Goal: Information Seeking & Learning: Compare options

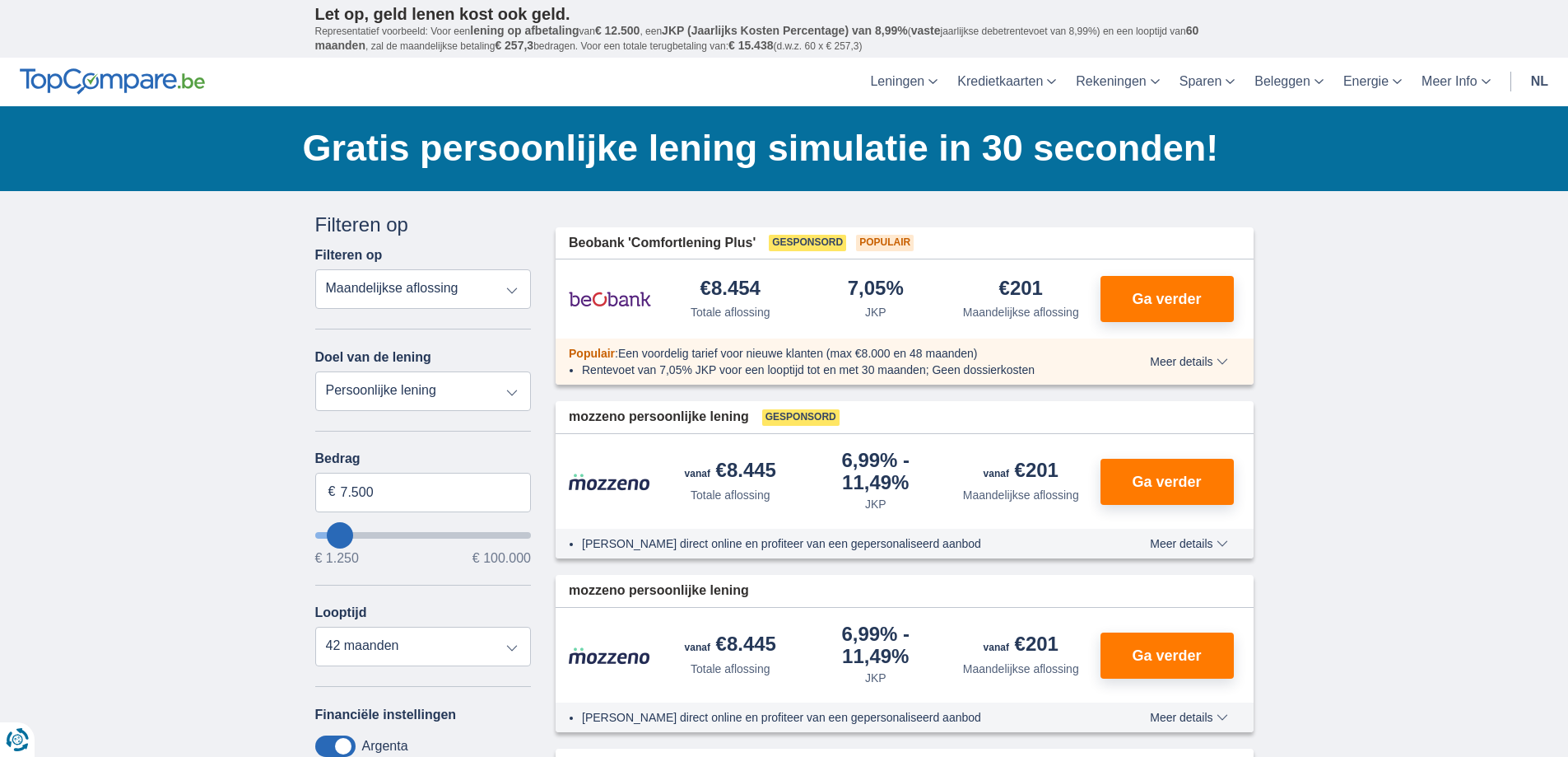
click at [417, 289] on select "Totale aflossing JKP Maandelijkse aflossing" at bounding box center [423, 289] width 217 height 39
click at [315, 269] on select "Totale aflossing JKP Maandelijkse aflossing" at bounding box center [423, 289] width 217 height 39
type input "6.250"
type input "6250"
type input "7.250"
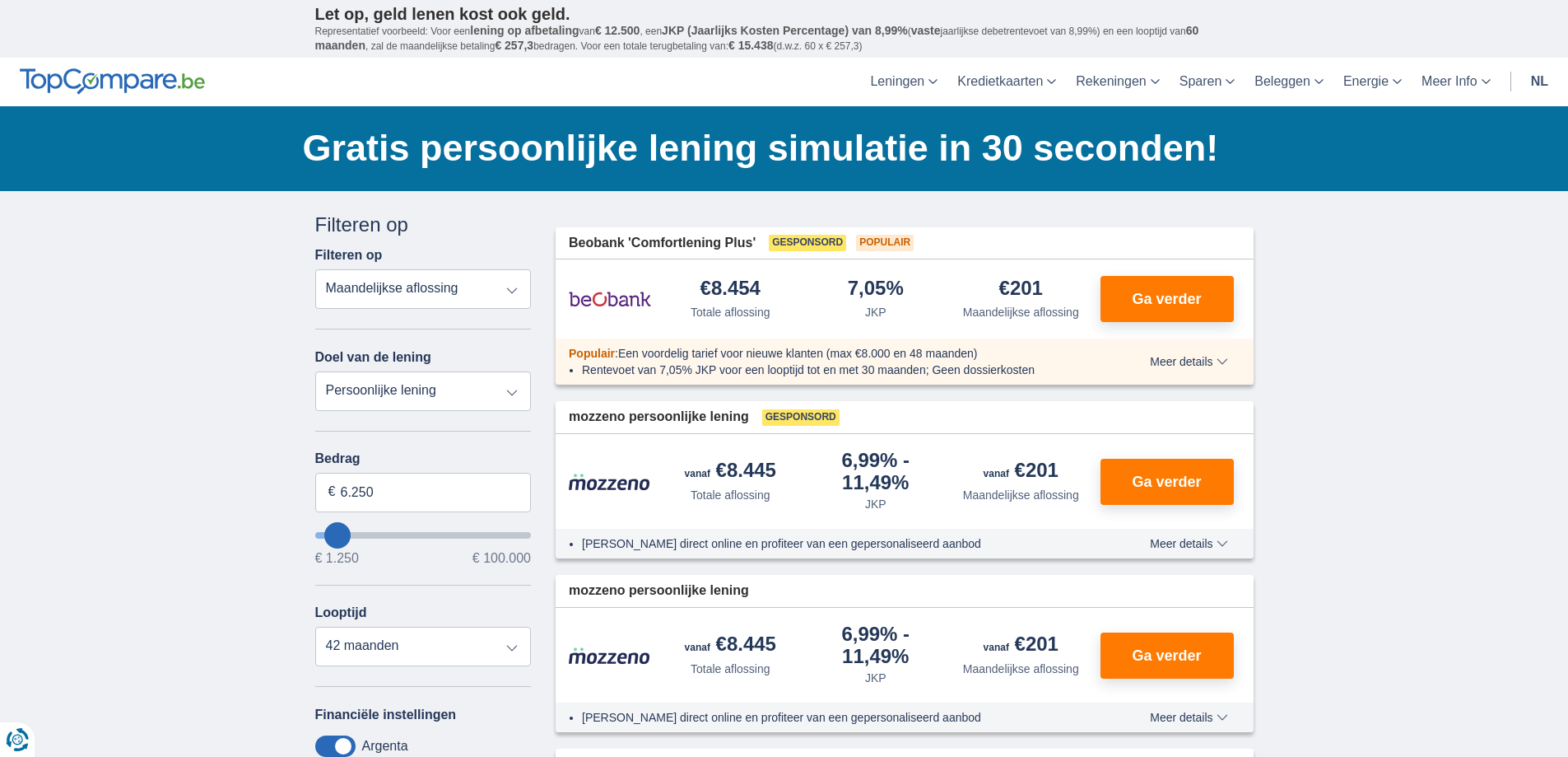
type input "7250"
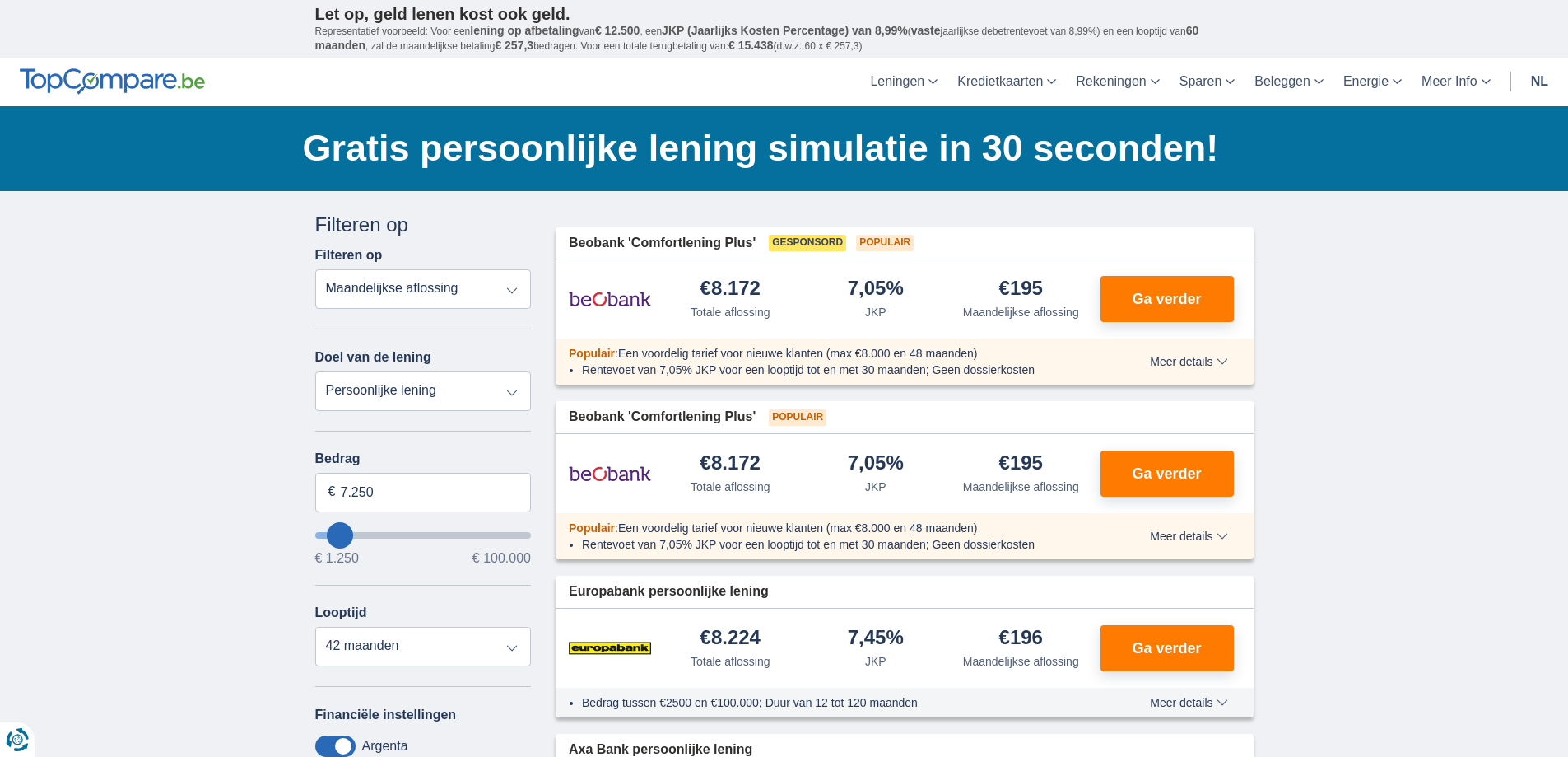
type input "9.250"
type input "9250"
type input "10.250"
type input "10250"
select select "60"
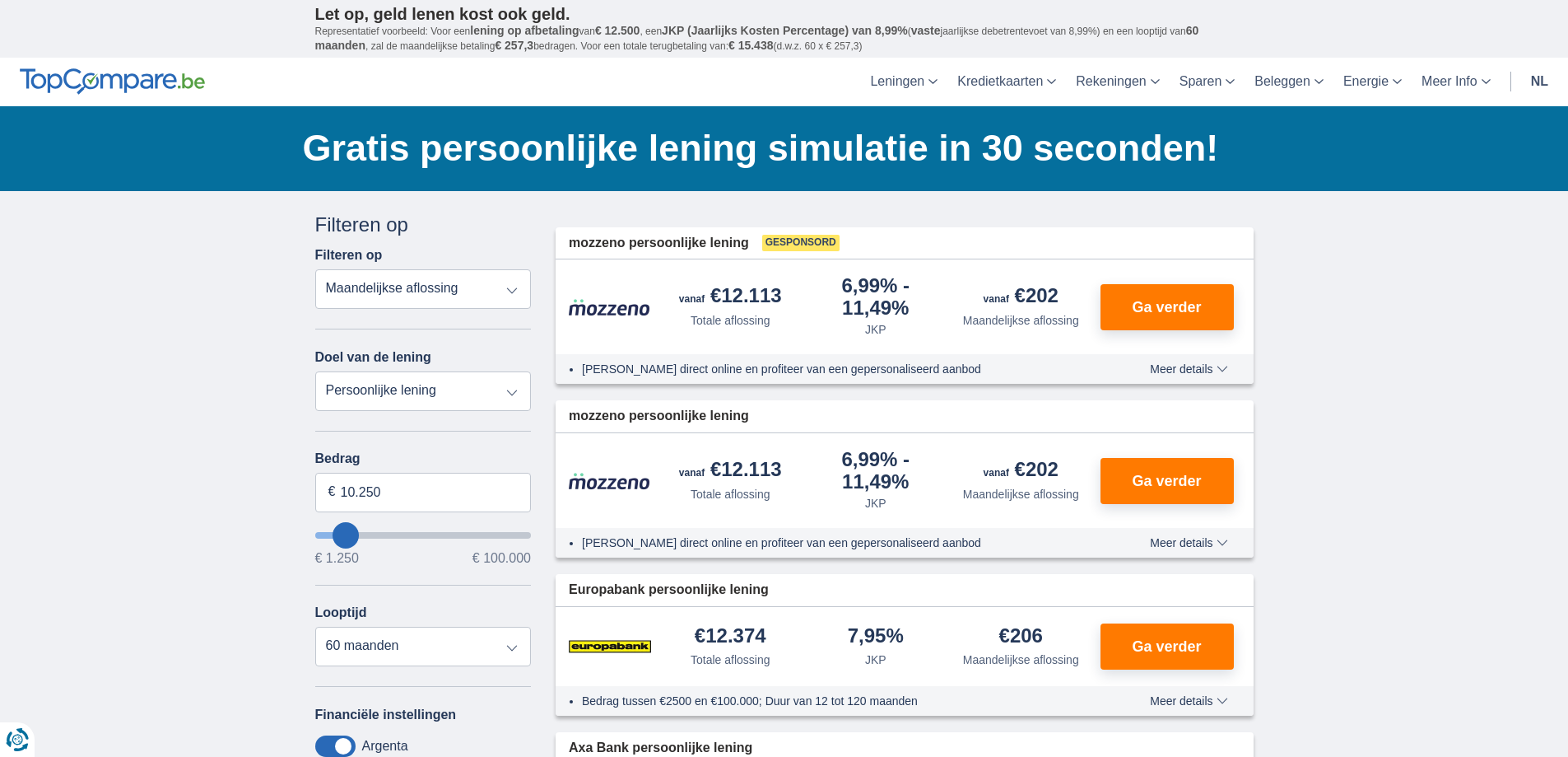
type input "14.250"
type input "15250"
type input "15.250"
select select "84"
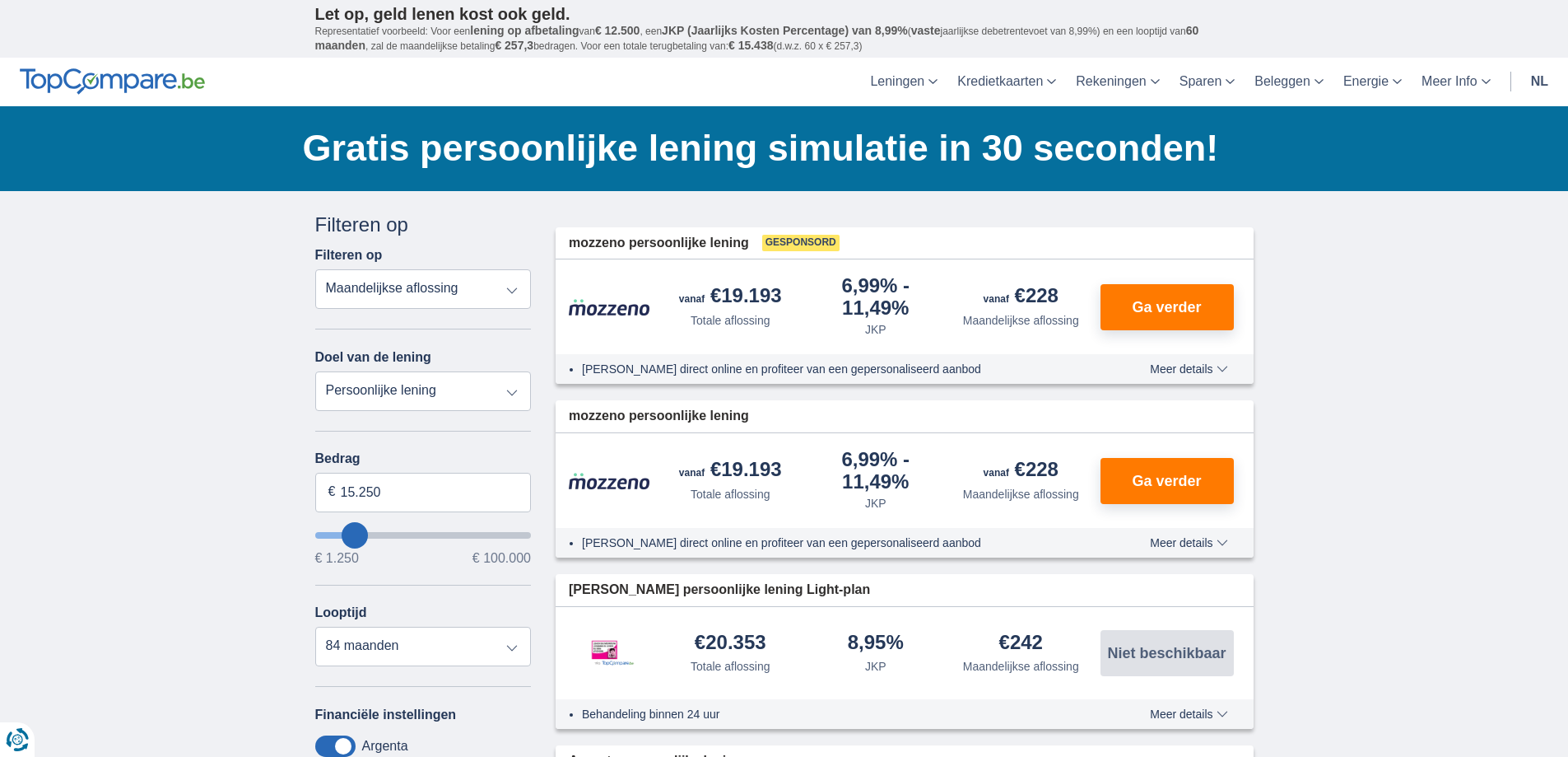
type input "18.250"
type input "18250"
type input "19.250"
type input "20250"
type input "20.250"
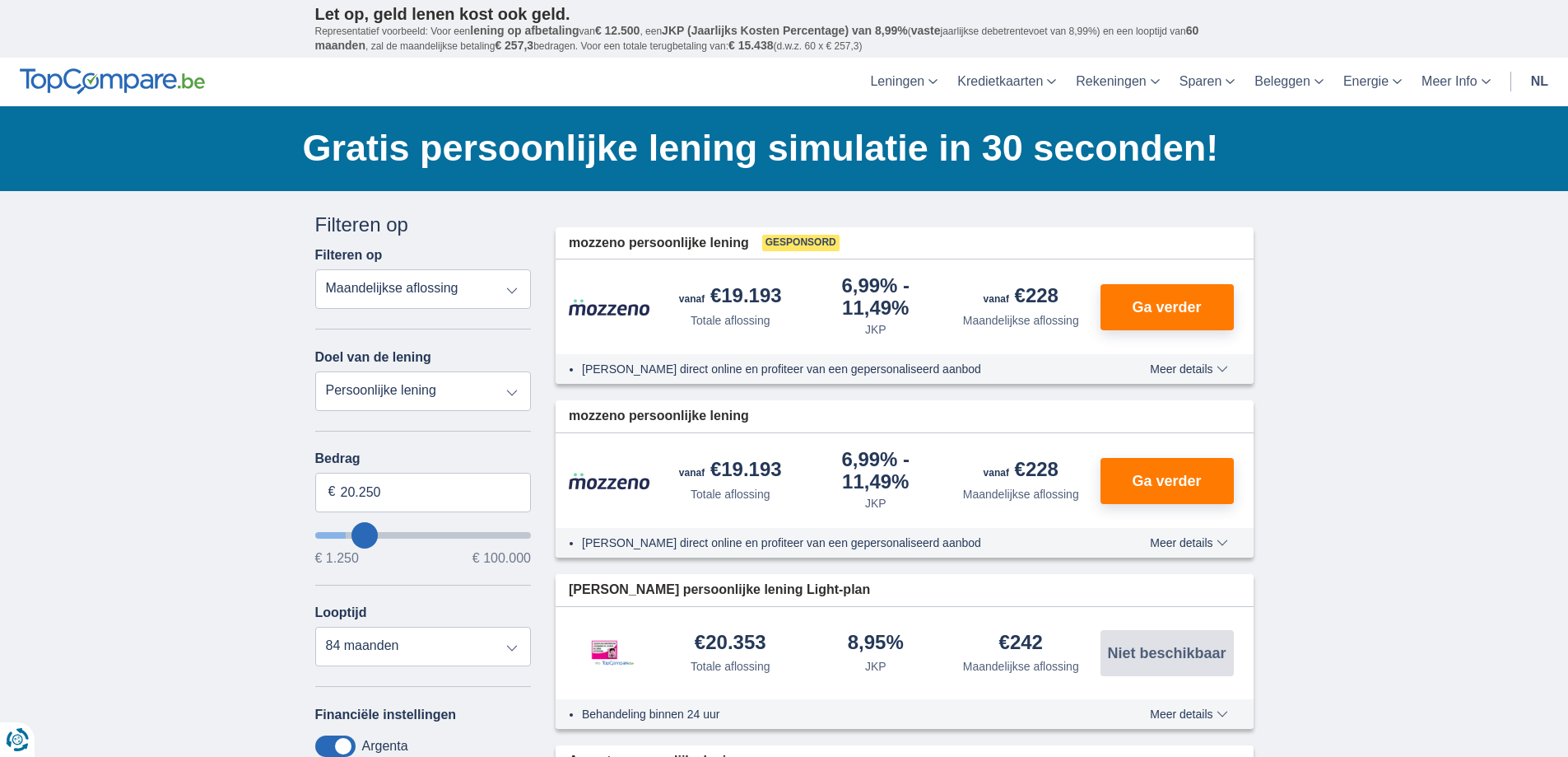
select select "120"
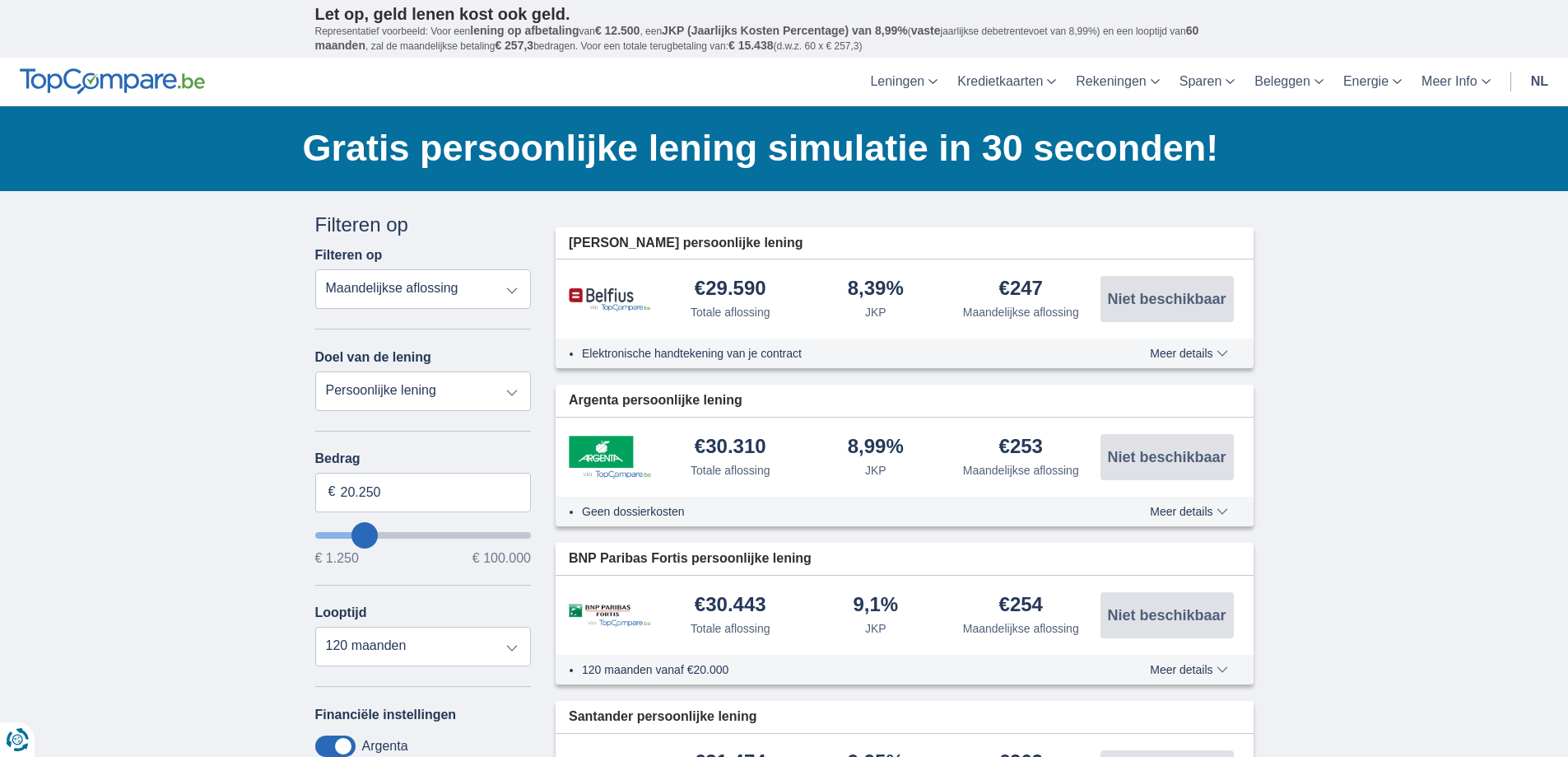
type input "24.250"
type input "24250"
type input "25.250"
type input "26250"
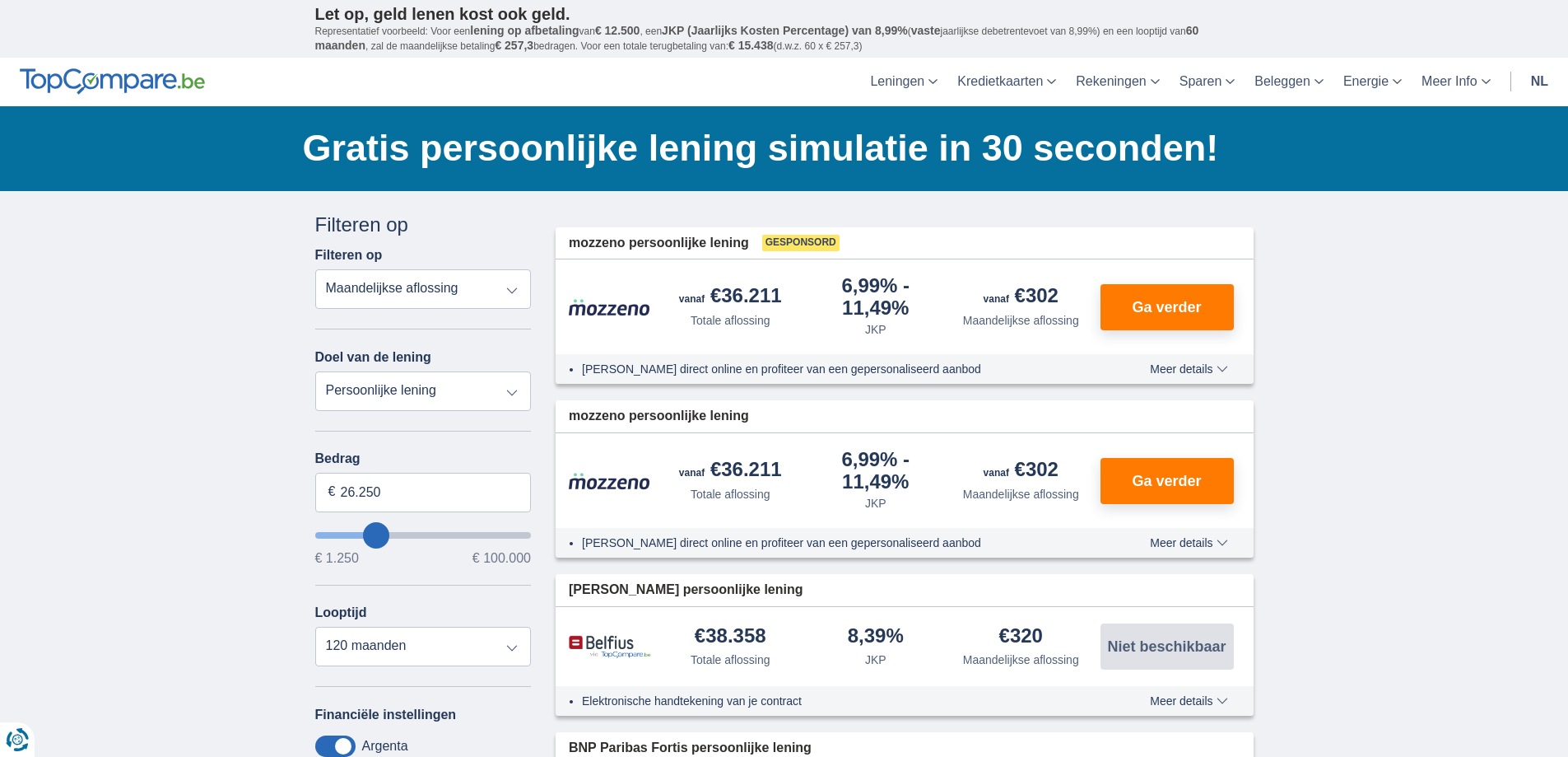
click at [364, 538] on input "wantToBorrow" at bounding box center [423, 535] width 217 height 7
type input "19.250"
type input "19250"
select select "84"
type input "19250"
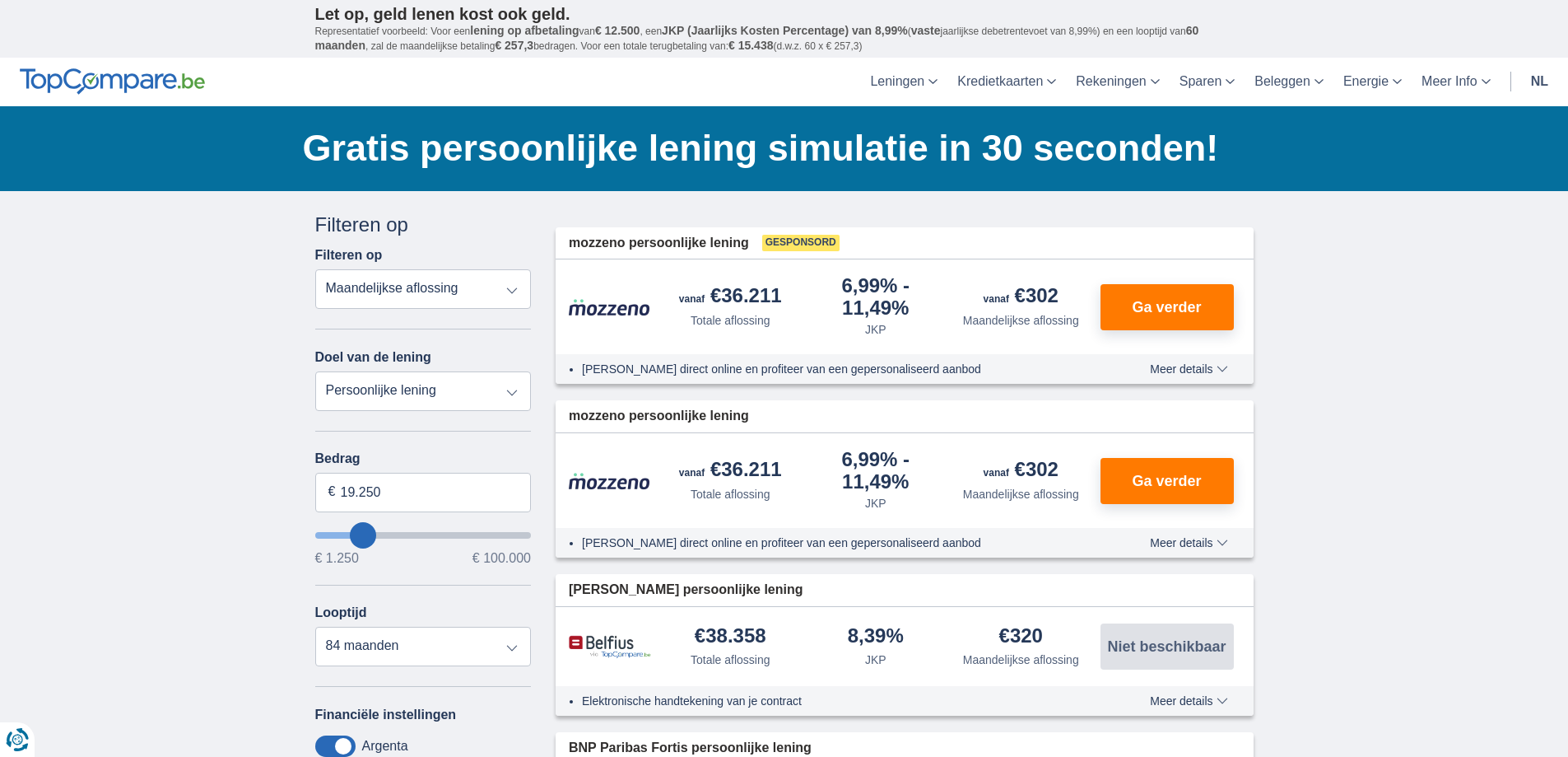
click at [362, 538] on input "wantToBorrow" at bounding box center [423, 535] width 217 height 7
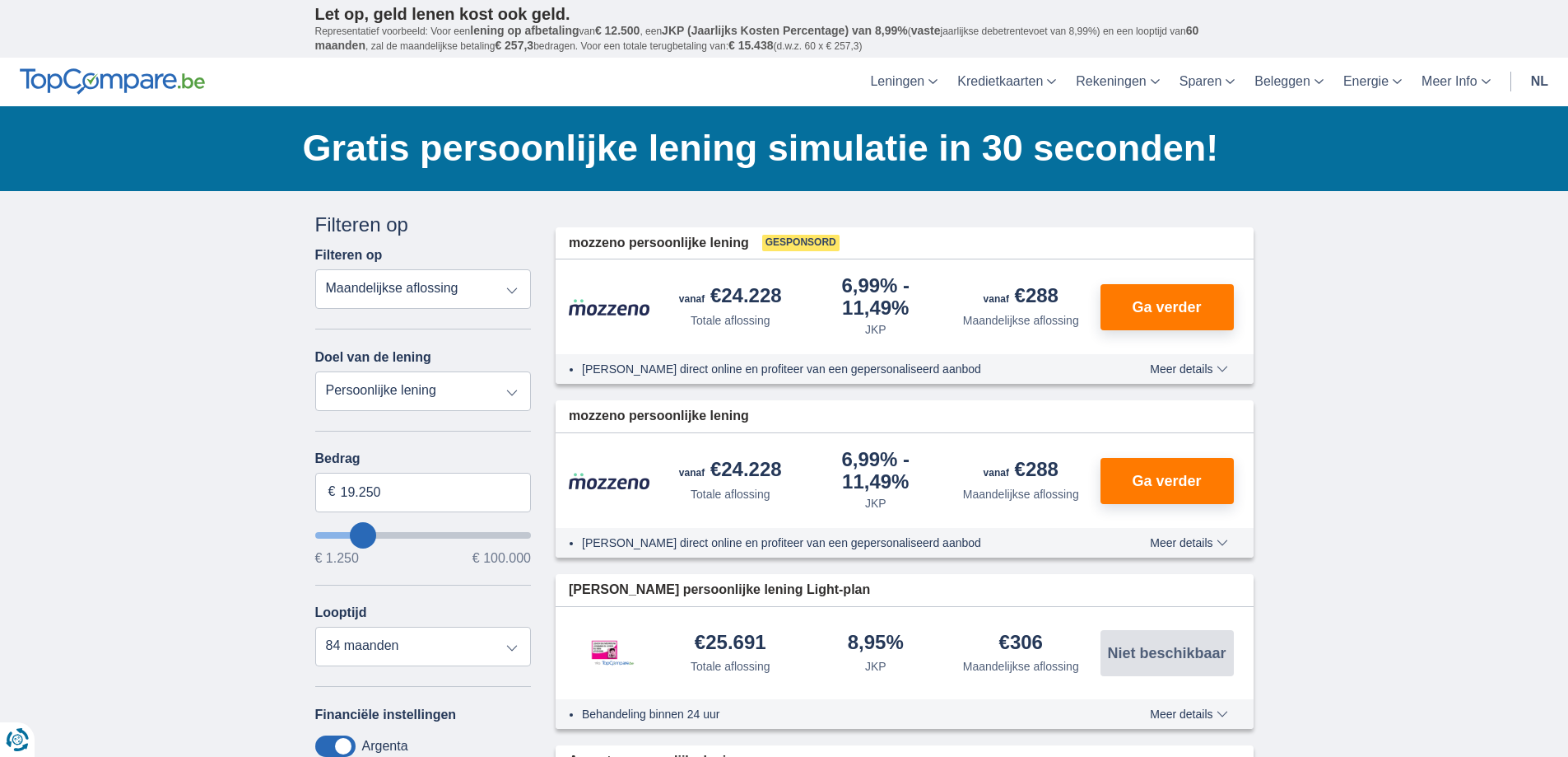
click at [370, 538] on input "wantToBorrow" at bounding box center [423, 535] width 217 height 7
type input "26.250"
type input "26250"
click at [376, 537] on input "wantToBorrow" at bounding box center [423, 535] width 217 height 7
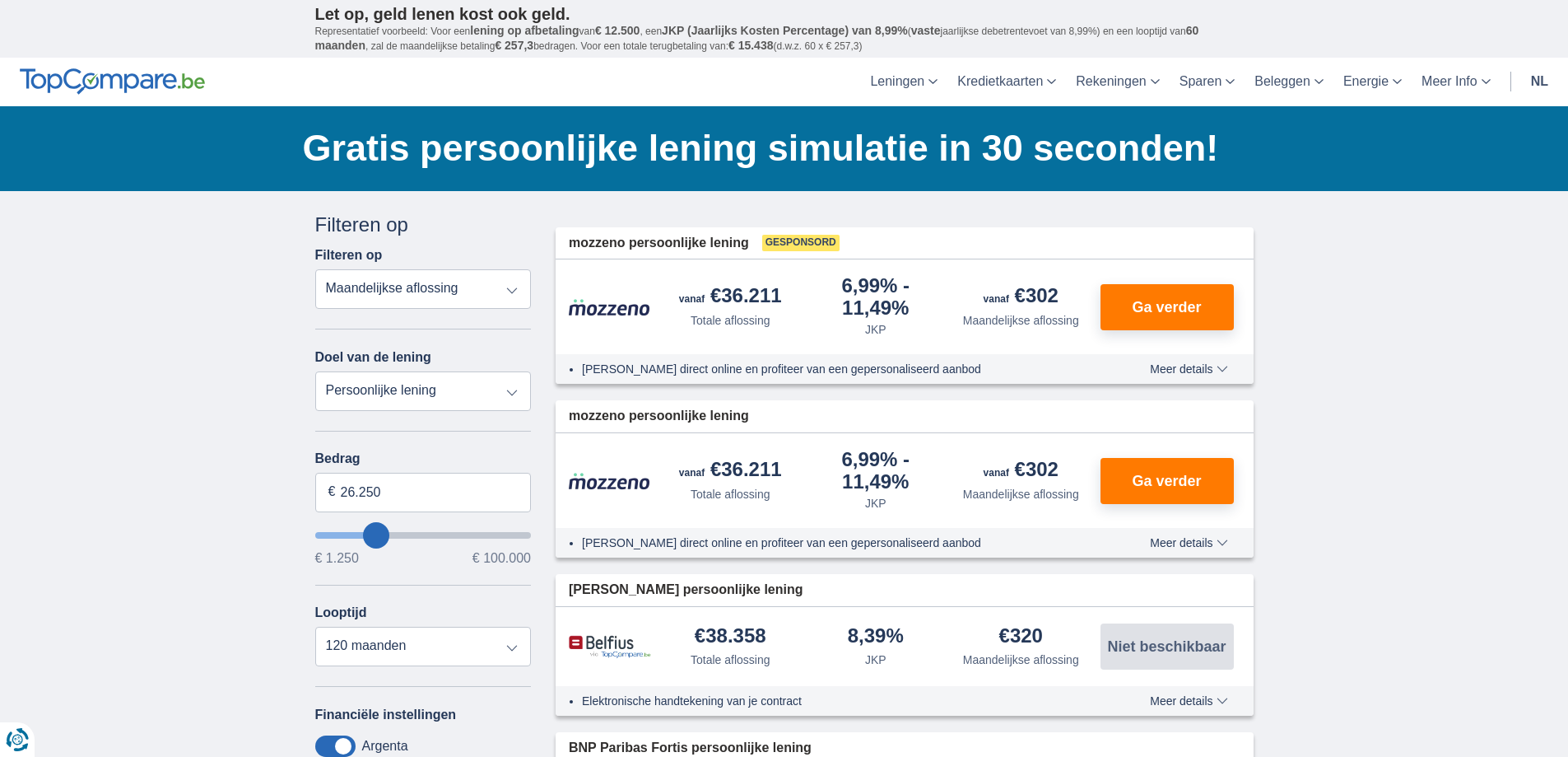
click at [403, 667] on div "Annuleren Filters Filteren op Filteren op Totale aflossing JKP Maandelijkse afl…" at bounding box center [423, 590] width 217 height 759
click at [410, 656] on select "12 maanden 18 maanden 24 maanden 30 maanden 36 maanden 42 maanden 48 maanden 60…" at bounding box center [423, 646] width 217 height 39
select select "60"
click at [315, 627] on select "12 maanden 18 maanden 24 maanden 30 maanden 36 maanden 42 maanden 48 maanden 60…" at bounding box center [423, 646] width 217 height 39
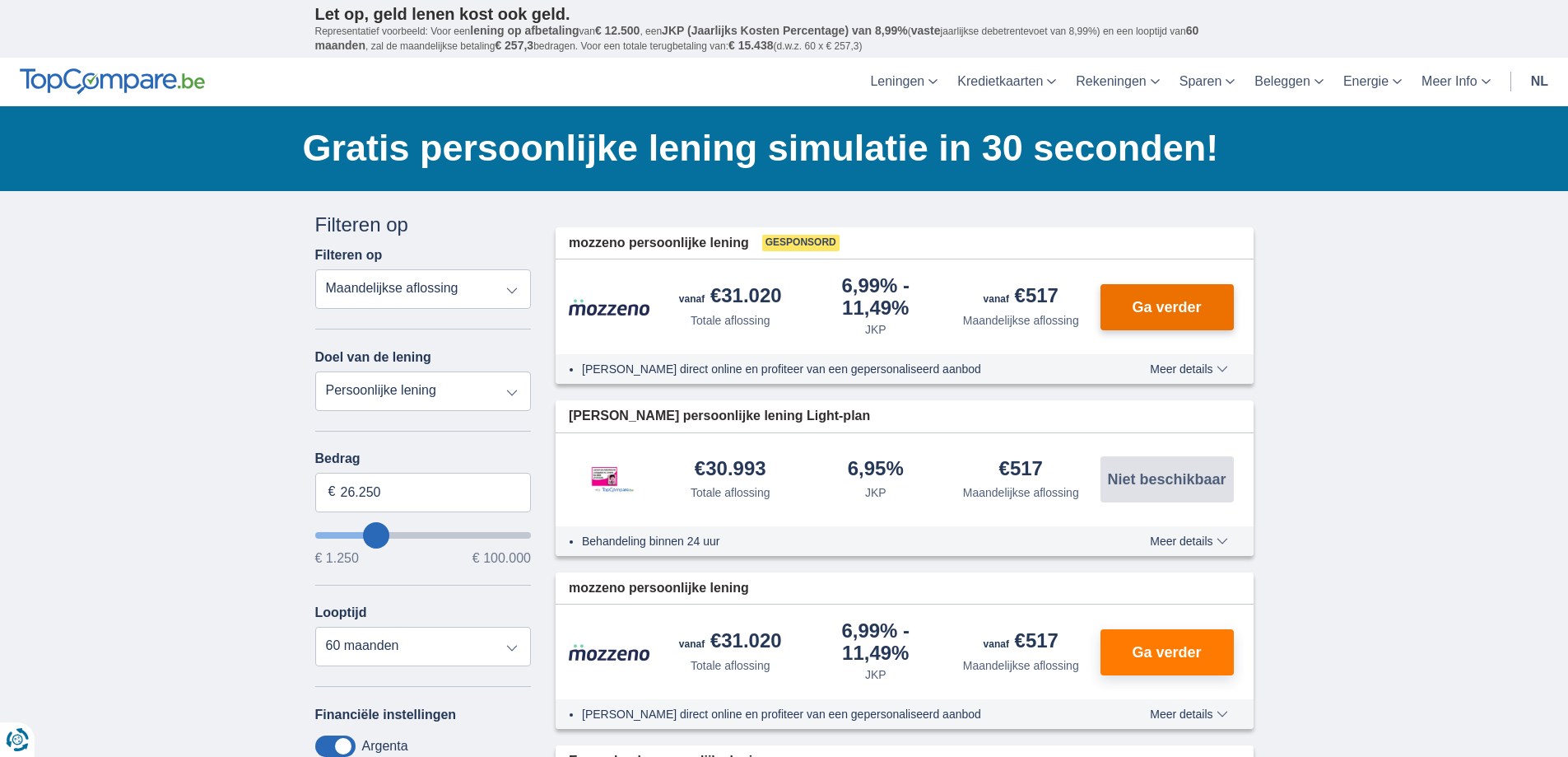
click at [1134, 310] on span "Ga verder" at bounding box center [1166, 307] width 69 height 15
click at [1165, 369] on span "Meer details" at bounding box center [1188, 369] width 77 height 11
